Goal: Information Seeking & Learning: Learn about a topic

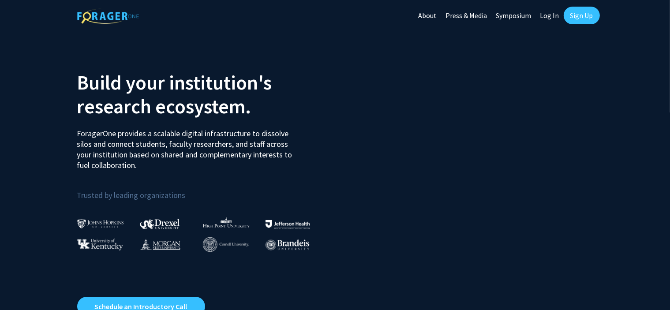
click at [543, 15] on link "Log In" at bounding box center [550, 15] width 28 height 31
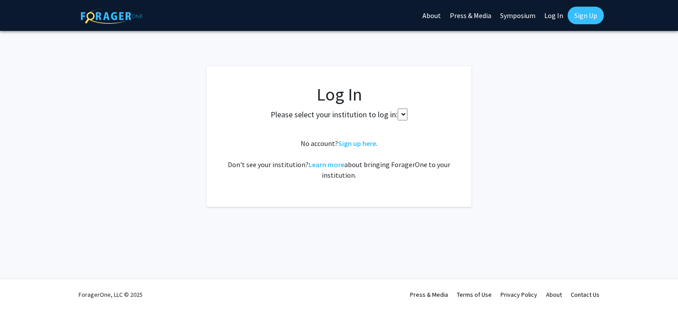
select select
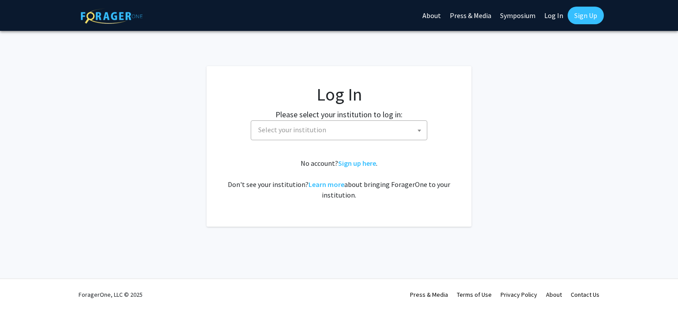
click at [316, 128] on span "Select your institution" at bounding box center [292, 129] width 68 height 9
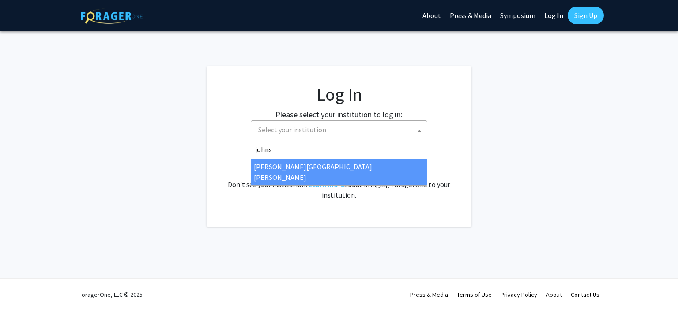
type input "johns"
select select "1"
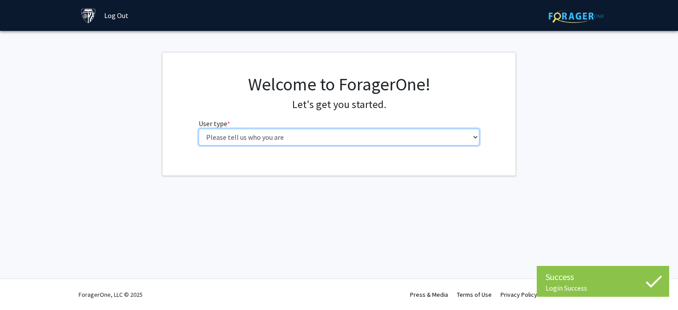
click at [299, 140] on select "Please tell us who you are Undergraduate Student Master's Student Doctoral Cand…" at bounding box center [339, 137] width 281 height 17
select select "1: undergrad"
click at [199, 129] on select "Please tell us who you are Undergraduate Student Master's Student Doctoral Cand…" at bounding box center [339, 137] width 281 height 17
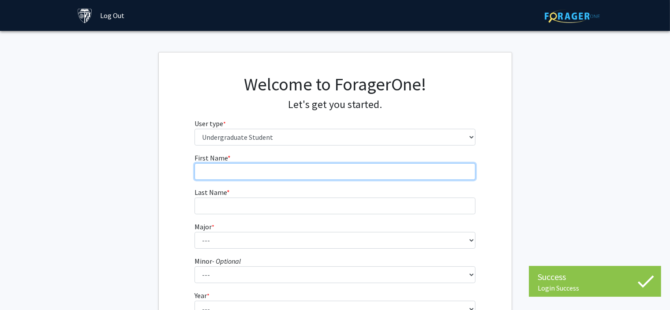
click at [250, 172] on input "First Name * required" at bounding box center [335, 171] width 281 height 17
type input "[PERSON_NAME]"
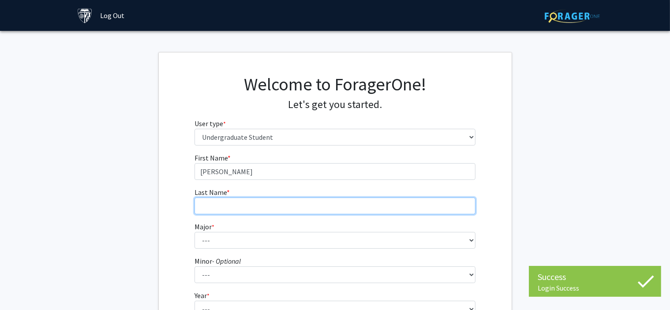
click at [227, 205] on input "Last Name * required" at bounding box center [335, 206] width 281 height 17
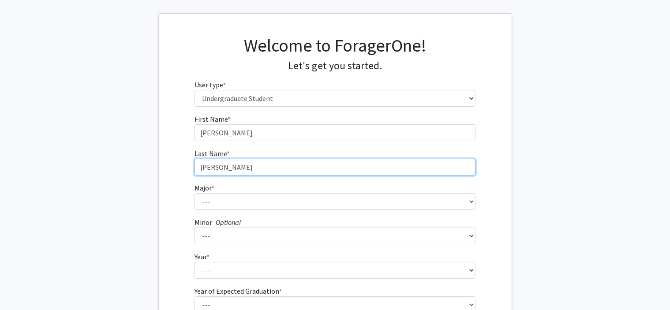
scroll to position [88, 0]
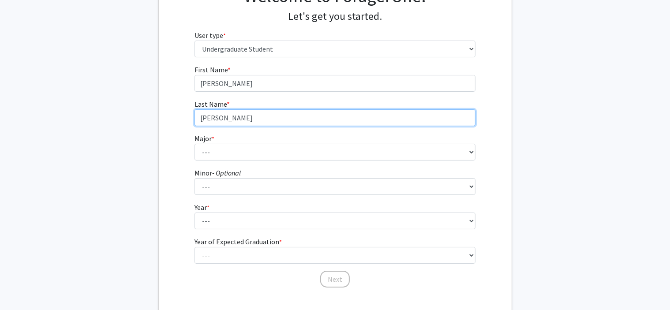
type input "[PERSON_NAME]"
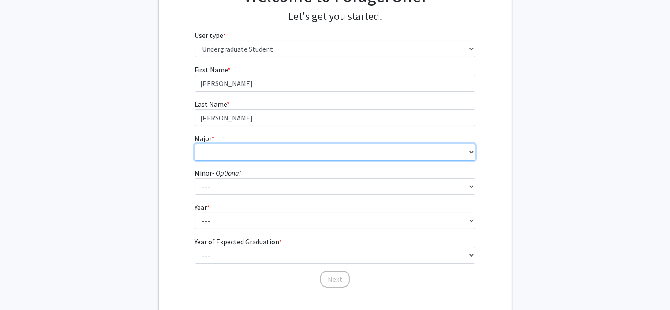
click at [239, 151] on select "--- Africana Studies Anthropology Applied Mathematics & Statistics Archaeology …" at bounding box center [335, 152] width 281 height 17
select select "19: 34"
click at [195, 144] on select "--- Africana Studies Anthropology Applied Mathematics & Statistics Archaeology …" at bounding box center [335, 152] width 281 height 17
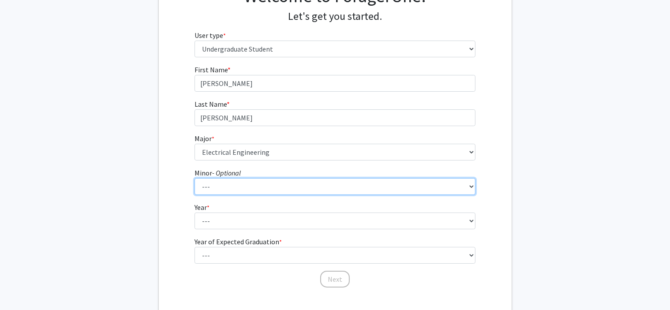
click at [232, 185] on select "--- Accounting and Financial Management Africana Studies Anthropology Applied M…" at bounding box center [335, 186] width 281 height 17
select select "32: 44"
click at [195, 178] on select "--- Accounting and Financial Management Africana Studies Anthropology Applied M…" at bounding box center [335, 186] width 281 height 17
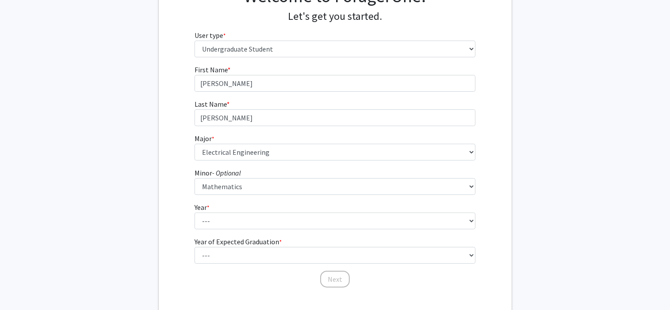
click at [226, 229] on form "First Name * required [PERSON_NAME] Last Name * required [PERSON_NAME] * requir…" at bounding box center [335, 171] width 281 height 215
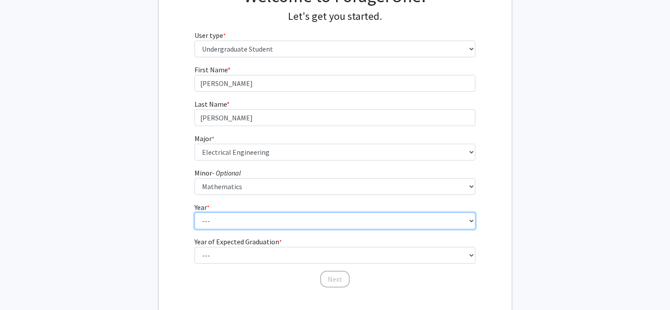
click at [231, 221] on select "--- First-year Sophomore Junior Senior Postbaccalaureate Certificate" at bounding box center [335, 221] width 281 height 17
select select "1: first-year"
click at [195, 213] on select "--- First-year Sophomore Junior Senior Postbaccalaureate Certificate" at bounding box center [335, 221] width 281 height 17
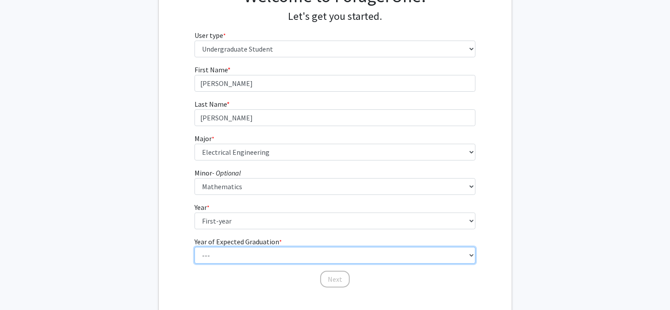
click at [247, 247] on select "--- 2025 2026 2027 2028 2029 2030 2031 2032 2033 2034" at bounding box center [335, 255] width 281 height 17
select select "5: 2029"
click at [195, 247] on select "--- 2025 2026 2027 2028 2029 2030 2031 2032 2033 2034" at bounding box center [335, 255] width 281 height 17
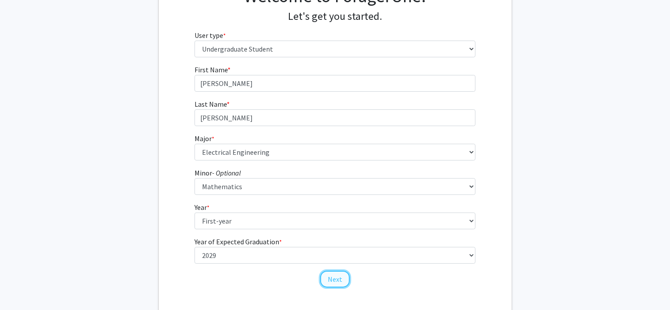
click at [333, 275] on button "Next" at bounding box center [335, 279] width 30 height 17
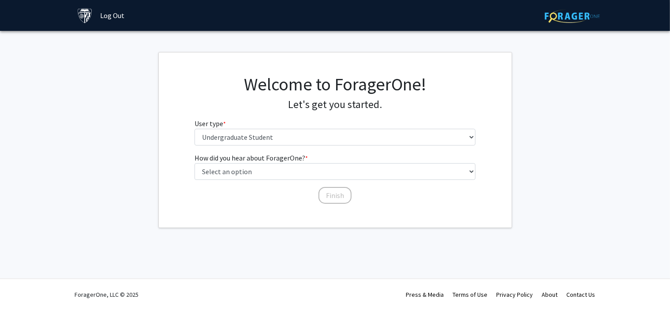
scroll to position [0, 0]
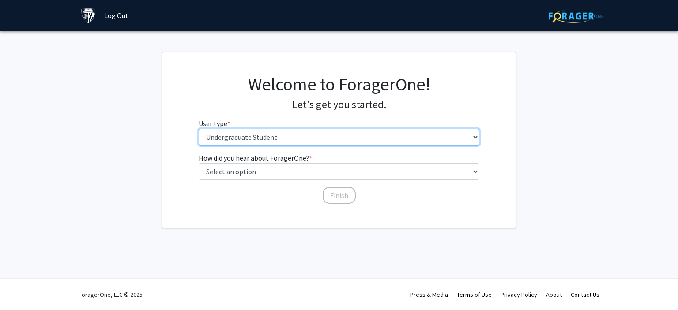
click at [274, 136] on select "Please tell us who you are Undergraduate Student Master's Student Doctoral Cand…" at bounding box center [339, 137] width 281 height 17
click at [275, 139] on select "Please tell us who you are Undergraduate Student Master's Student Doctoral Cand…" at bounding box center [339, 137] width 281 height 17
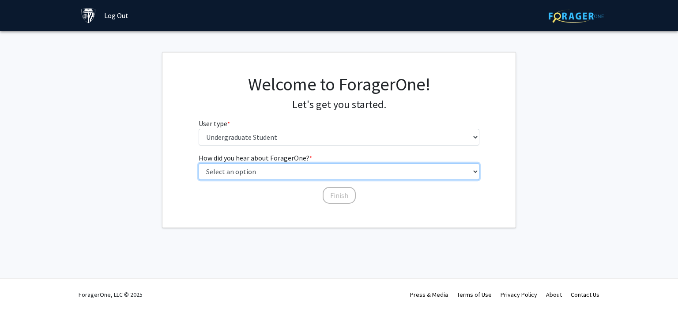
click at [299, 172] on select "Select an option Peer/student recommendation Faculty/staff recommendation Unive…" at bounding box center [339, 171] width 281 height 17
select select "3: university_website"
click at [199, 163] on select "Select an option Peer/student recommendation Faculty/staff recommendation Unive…" at bounding box center [339, 171] width 281 height 17
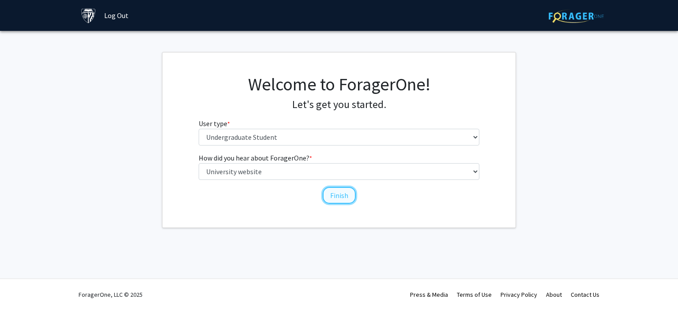
click at [336, 191] on button "Finish" at bounding box center [338, 195] width 33 height 17
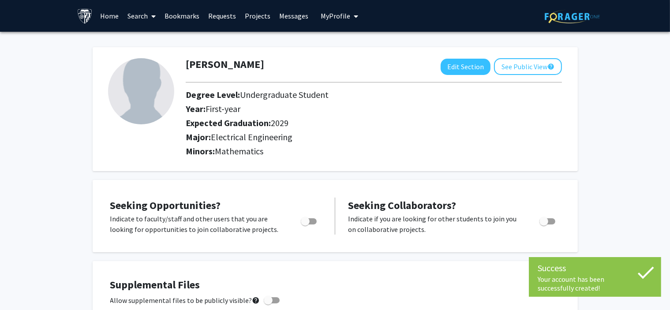
click at [131, 17] on link "Search" at bounding box center [141, 15] width 37 height 31
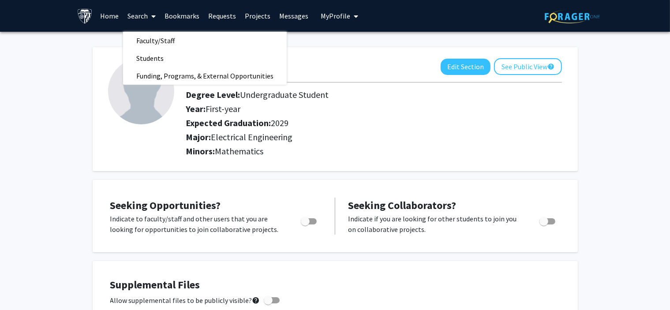
click at [115, 18] on link "Home" at bounding box center [109, 15] width 27 height 31
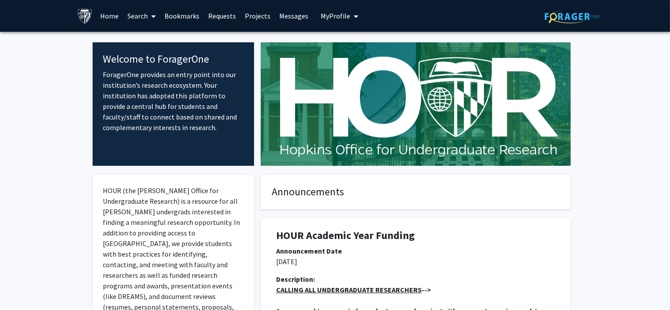
click at [257, 16] on link "Projects" at bounding box center [257, 15] width 34 height 31
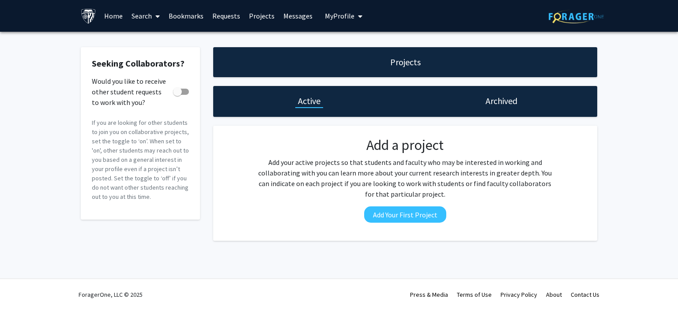
click at [221, 17] on link "Requests" at bounding box center [226, 15] width 37 height 31
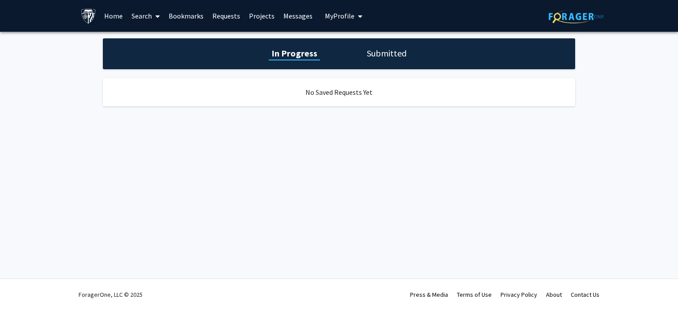
click at [191, 15] on link "Bookmarks" at bounding box center [186, 15] width 44 height 31
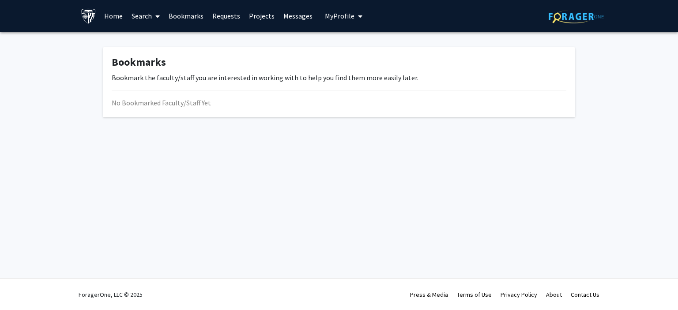
click at [145, 15] on link "Search" at bounding box center [145, 15] width 37 height 31
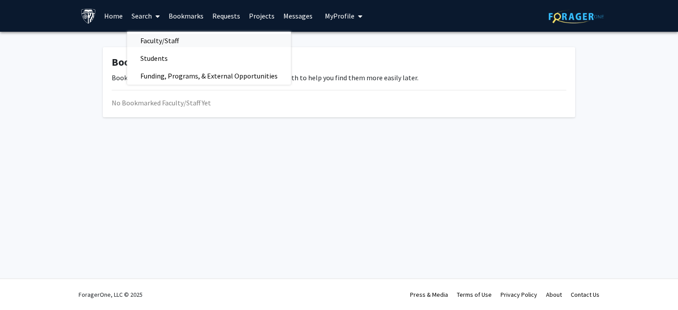
click at [173, 43] on span "Faculty/Staff" at bounding box center [159, 41] width 65 height 18
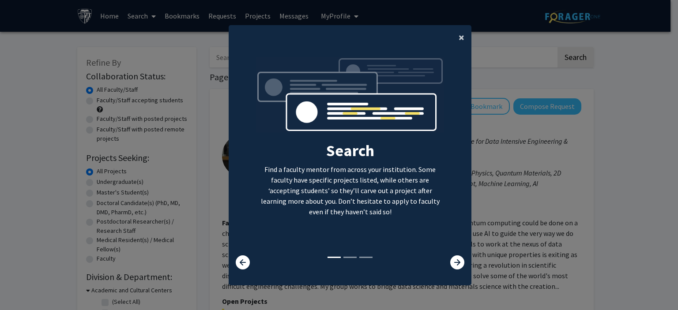
click at [458, 38] on span "×" at bounding box center [461, 37] width 6 height 14
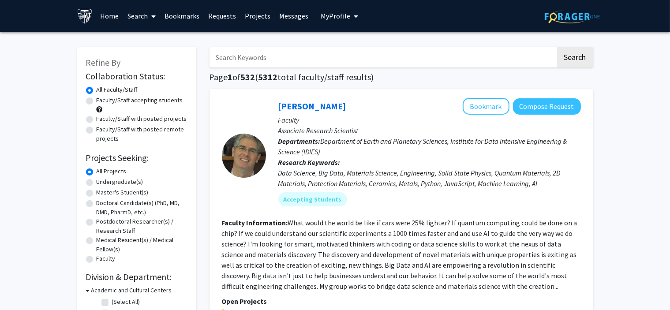
click at [97, 101] on label "Faculty/Staff accepting students" at bounding box center [140, 100] width 86 height 9
click at [97, 101] on input "Faculty/Staff accepting students" at bounding box center [100, 99] width 6 height 6
radio input "true"
click at [97, 182] on label "Undergraduate(s)" at bounding box center [120, 181] width 47 height 9
click at [97, 182] on input "Undergraduate(s)" at bounding box center [100, 180] width 6 height 6
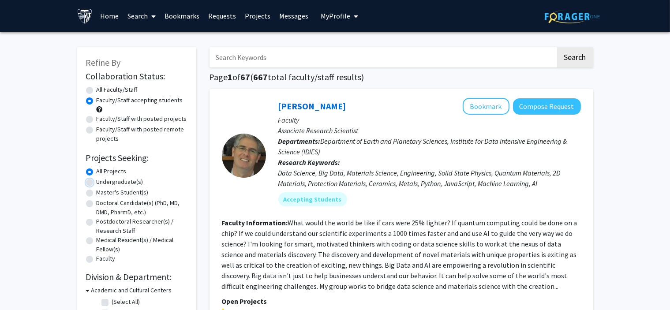
radio input "true"
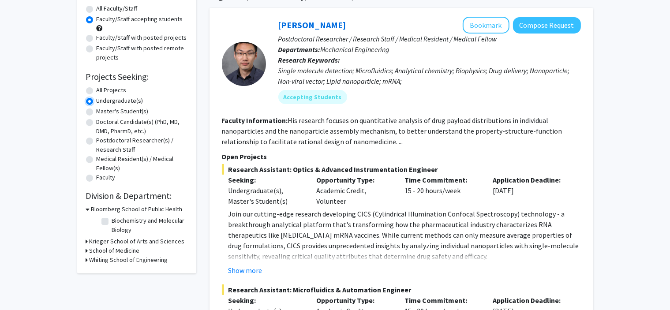
scroll to position [132, 0]
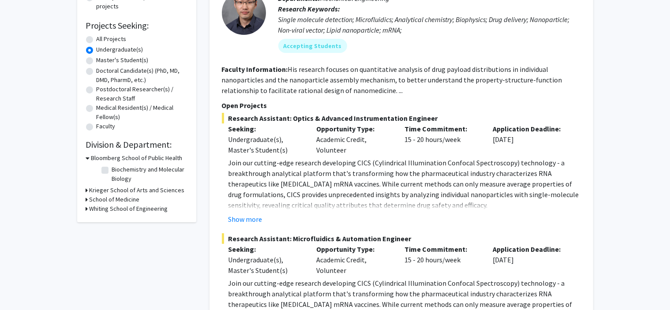
click at [85, 211] on div "Refine By Collaboration Status: Collaboration Status All Faculty/Staff Collabor…" at bounding box center [136, 68] width 119 height 307
click at [86, 208] on icon at bounding box center [87, 208] width 2 height 9
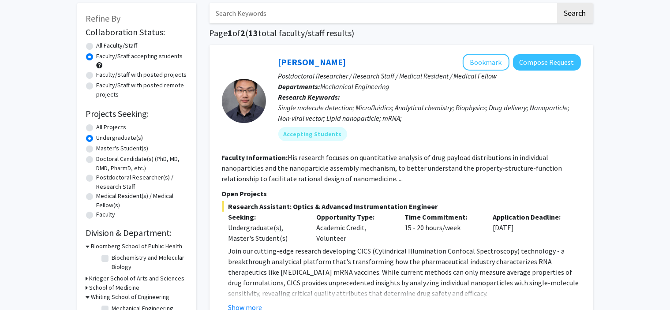
scroll to position [88, 0]
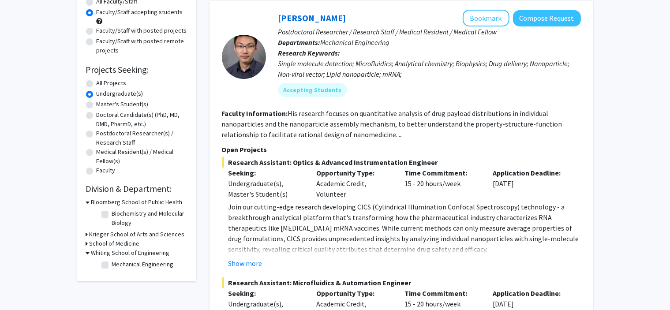
click at [97, 83] on label "All Projects" at bounding box center [112, 83] width 30 height 9
click at [97, 83] on input "All Projects" at bounding box center [100, 82] width 6 height 6
radio input "true"
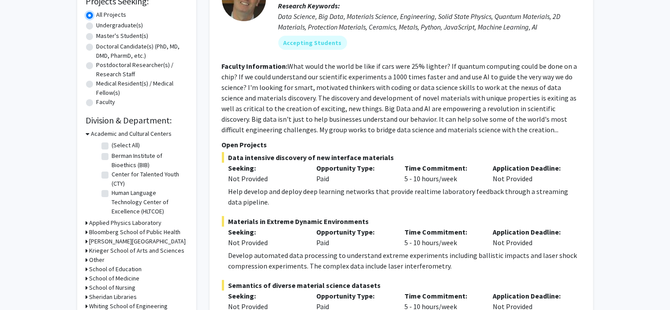
scroll to position [265, 0]
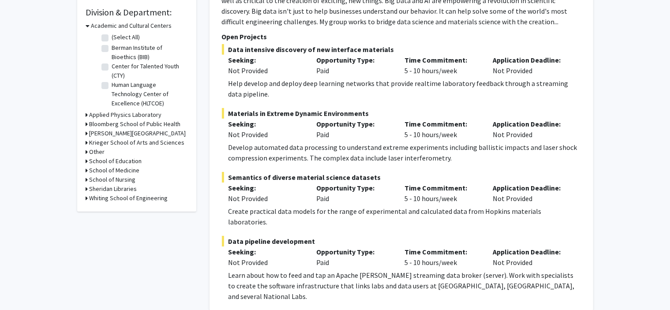
click at [88, 200] on div "Whiting School of Engineering" at bounding box center [136, 198] width 101 height 9
click at [90, 197] on h3 "Whiting School of Engineering" at bounding box center [129, 198] width 79 height 9
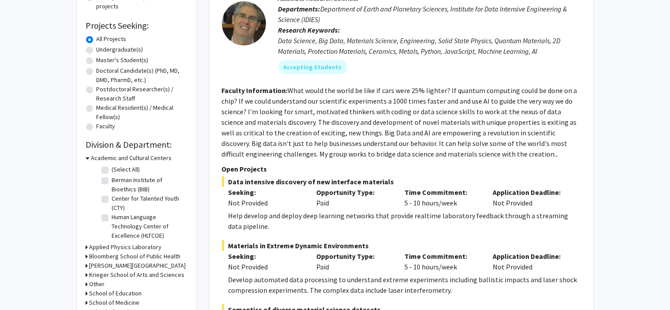
scroll to position [0, 0]
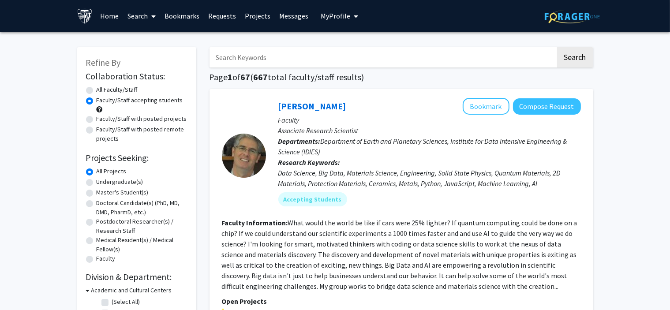
click at [97, 184] on label "Undergraduate(s)" at bounding box center [120, 181] width 47 height 9
click at [97, 183] on input "Undergraduate(s)" at bounding box center [100, 180] width 6 height 6
radio input "true"
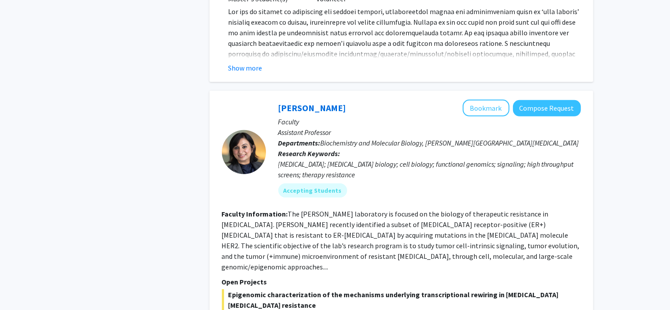
scroll to position [3838, 0]
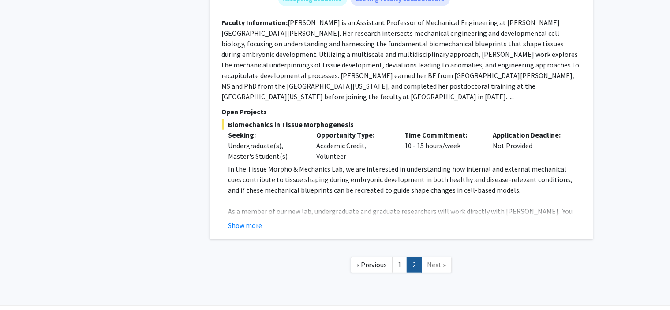
scroll to position [818, 0]
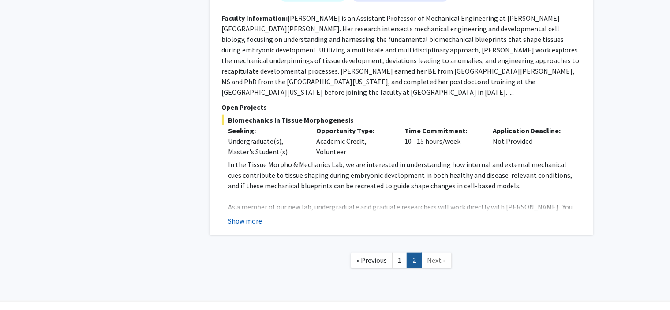
click at [255, 216] on button "Show more" at bounding box center [246, 221] width 34 height 11
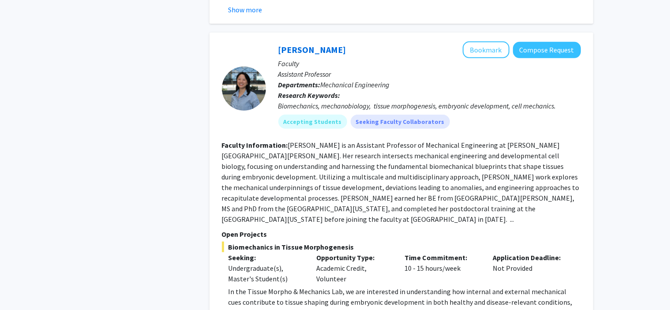
scroll to position [641, 0]
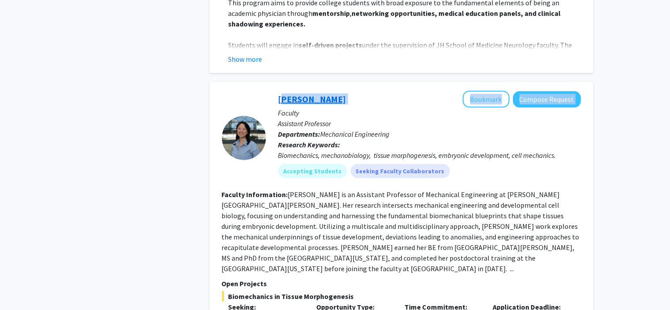
drag, startPoint x: 346, startPoint y: 86, endPoint x: 280, endPoint y: 88, distance: 66.2
click at [280, 91] on div "[PERSON_NAME] Bookmark Compose Request" at bounding box center [429, 99] width 303 height 17
click at [341, 91] on div "[PERSON_NAME] Bookmark Compose Request" at bounding box center [429, 99] width 303 height 17
drag, startPoint x: 336, startPoint y: 86, endPoint x: 279, endPoint y: 90, distance: 56.6
click at [279, 91] on div "[PERSON_NAME] Bookmark Compose Request" at bounding box center [429, 99] width 303 height 17
